Goal: Register for event/course

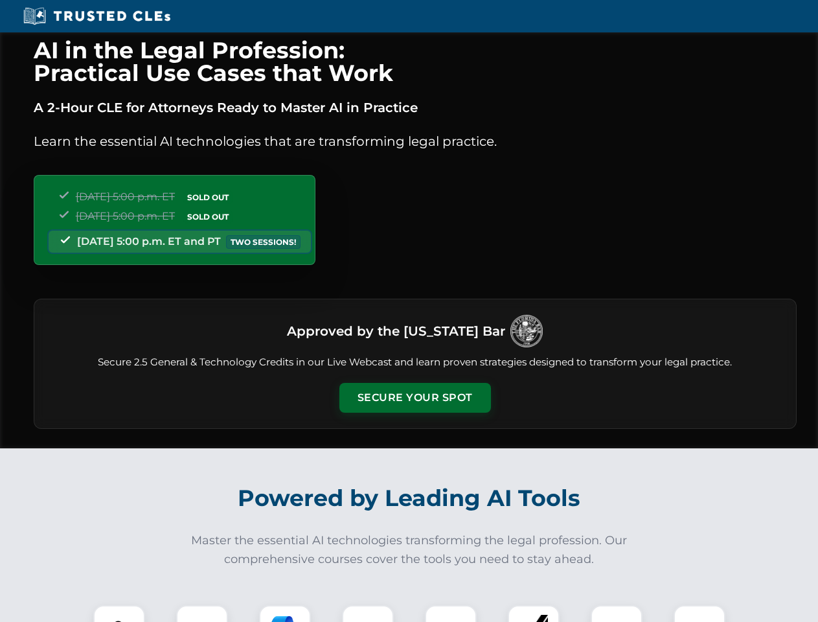
click at [415, 398] on button "Secure Your Spot" at bounding box center [416, 398] width 152 height 30
click at [119, 614] on img at bounding box center [119, 631] width 38 height 38
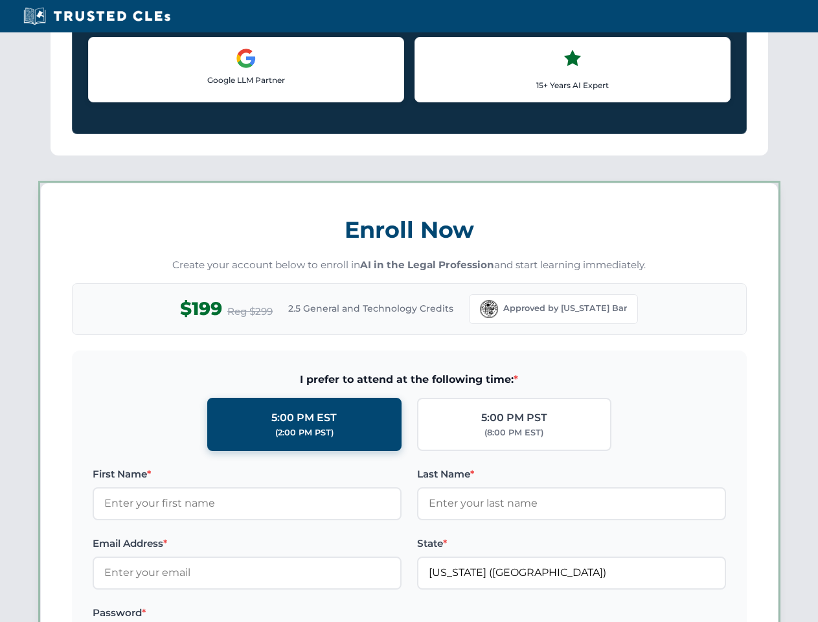
click at [285, 614] on label "Password *" at bounding box center [247, 613] width 309 height 16
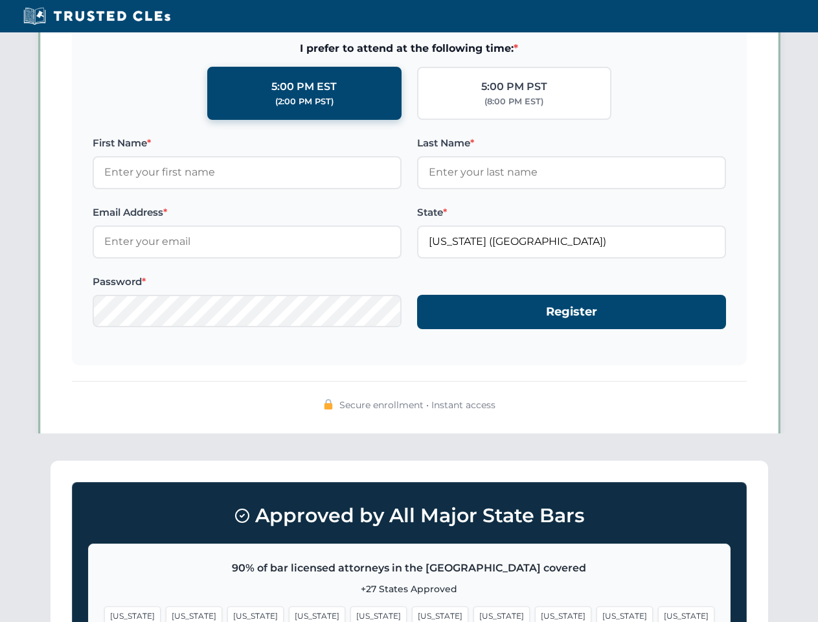
click at [597, 614] on span "[US_STATE]" at bounding box center [625, 615] width 56 height 19
